Goal: Information Seeking & Learning: Learn about a topic

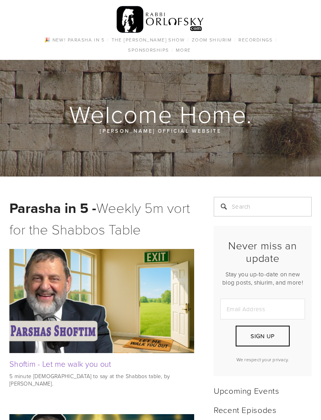
click at [265, 210] on input "Search" at bounding box center [263, 207] width 98 height 20
type input "Platonic relationships"
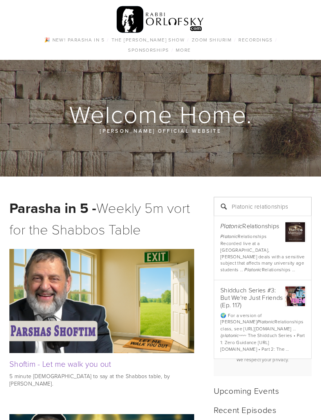
click at [273, 256] on span "Platonic Relationships Recorded live at a Jerusalem Seminary, Rabbi Orlofsky de…" at bounding box center [263, 253] width 85 height 40
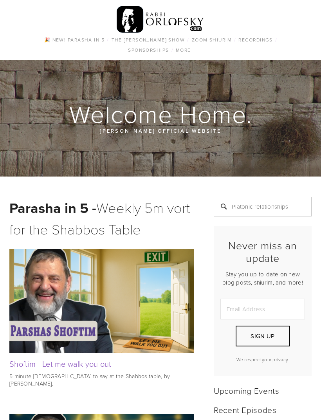
click at [293, 203] on input "Platonic relationships" at bounding box center [263, 207] width 98 height 20
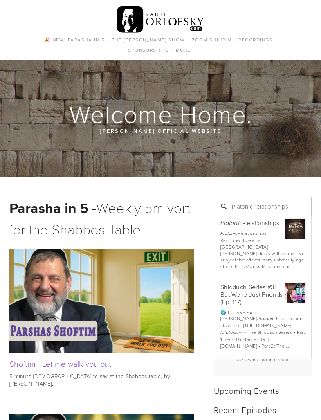
scroll to position [3, 0]
click at [257, 284] on div "Shidduch Series #3: But We're Just Friends (Ep. 117)" at bounding box center [263, 295] width 85 height 23
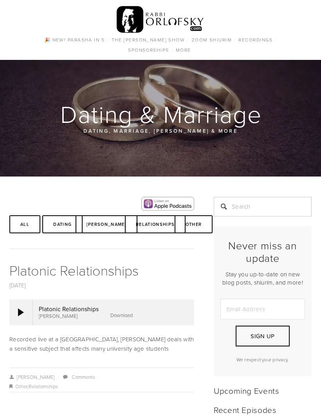
click at [120, 319] on link "Download" at bounding box center [121, 315] width 22 height 7
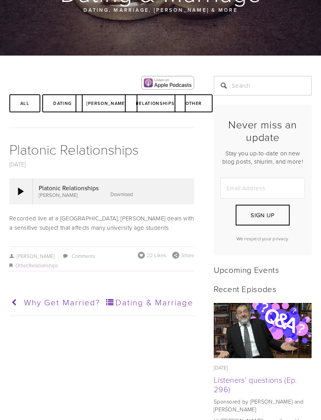
scroll to position [120, 0]
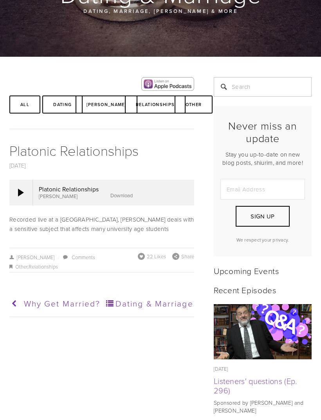
click at [18, 197] on div at bounding box center [21, 193] width 24 height 26
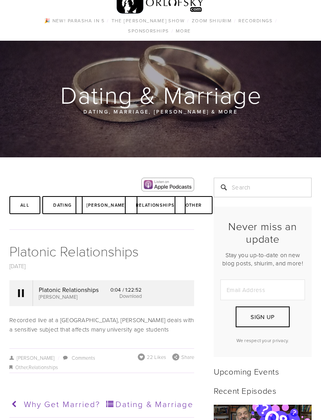
scroll to position [0, 0]
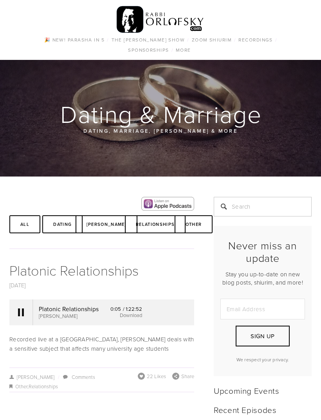
click at [24, 318] on div at bounding box center [21, 313] width 24 height 26
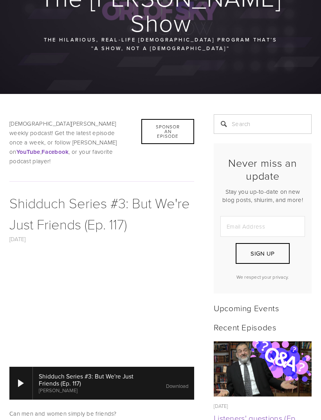
click at [21, 368] on div at bounding box center [21, 384] width 24 height 33
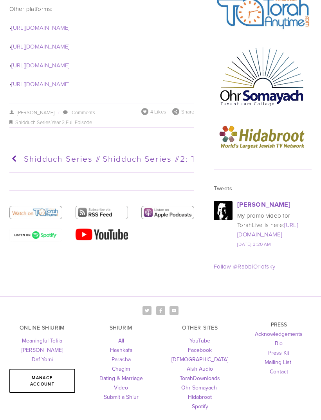
scroll to position [1175, 0]
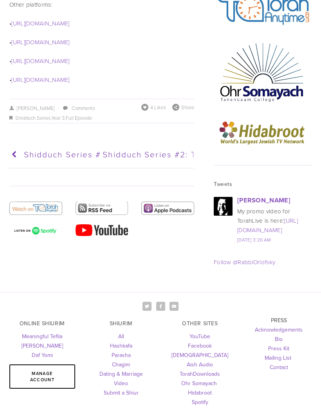
click at [138, 370] on link "Dating & Marriage" at bounding box center [121, 374] width 43 height 8
